Goal: Task Accomplishment & Management: Complete application form

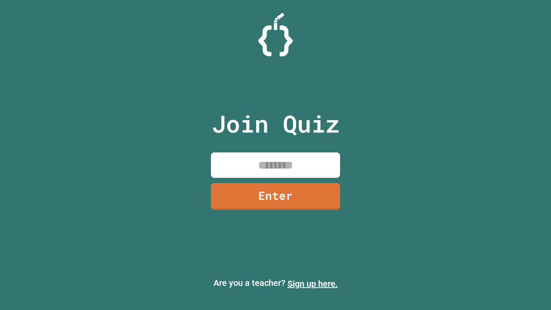
click at [312, 284] on link "Sign up here." at bounding box center [312, 283] width 50 height 10
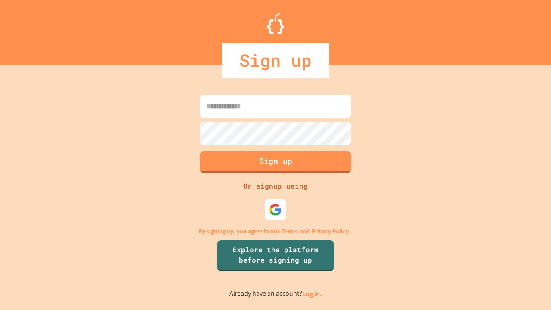
click at [312, 294] on link "Log in." at bounding box center [312, 293] width 20 height 9
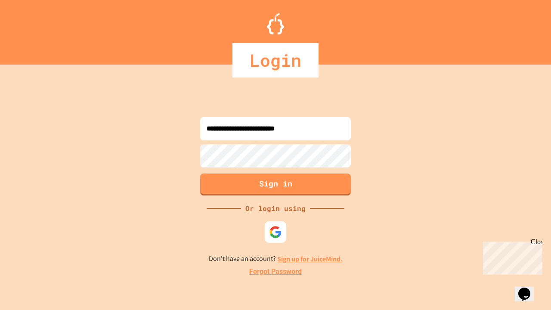
type input "**********"
